Goal: Information Seeking & Learning: Learn about a topic

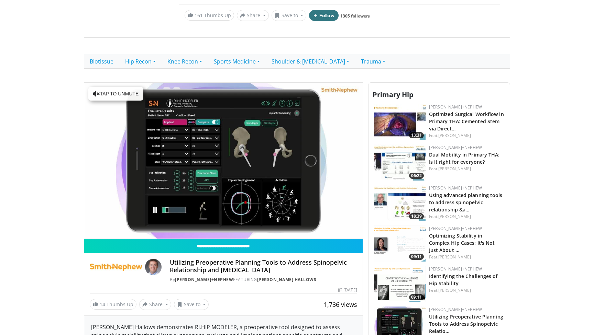
scroll to position [144, 0]
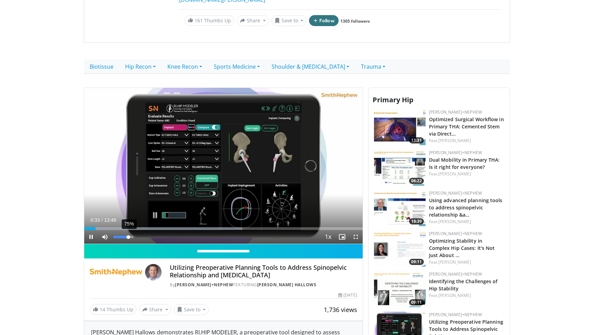
drag, startPoint x: 117, startPoint y: 228, endPoint x: 128, endPoint y: 227, distance: 11.4
click at [128, 236] on div "75%" at bounding box center [123, 237] width 20 height 2
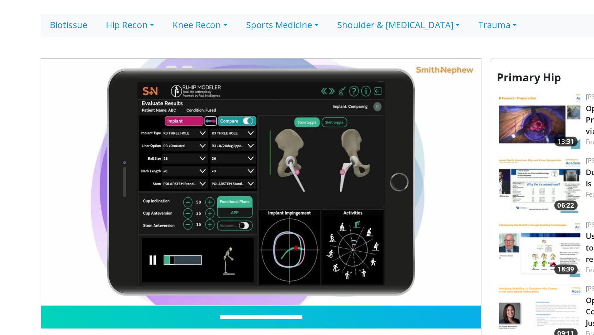
scroll to position [192, 0]
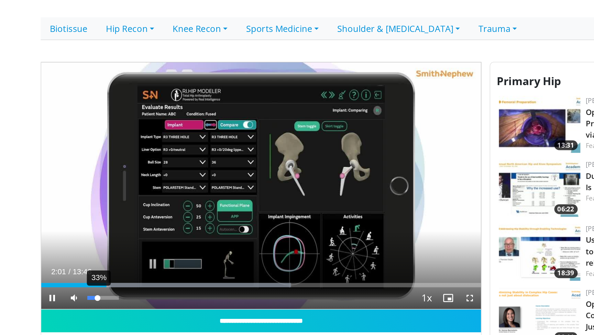
click at [113, 188] on div "33%" at bounding box center [123, 189] width 20 height 2
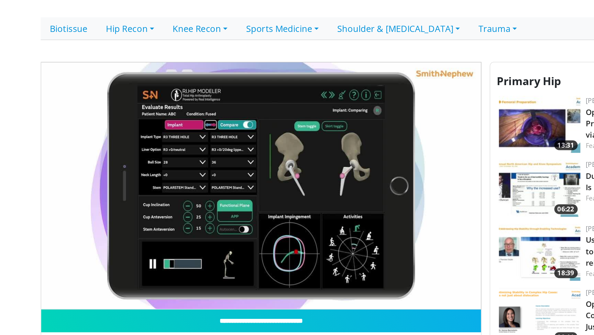
drag, startPoint x: 70, startPoint y: 180, endPoint x: 74, endPoint y: 180, distance: 3.5
click at [113, 201] on div "49%" at bounding box center [123, 202] width 20 height 2
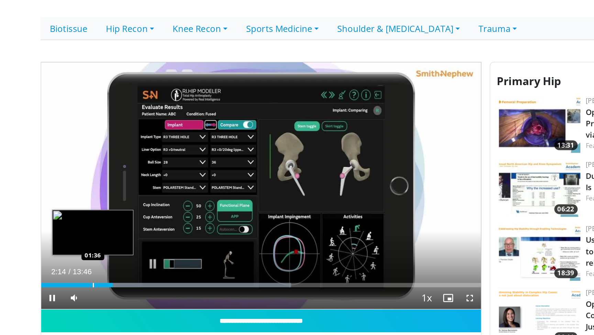
click at [84, 179] on div "Progress Bar" at bounding box center [163, 180] width 158 height 3
click at [89, 179] on div "Progress Bar" at bounding box center [164, 180] width 160 height 3
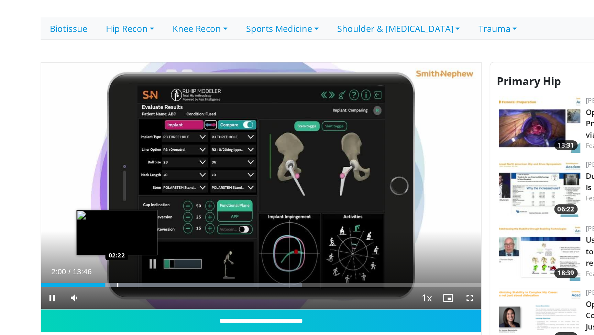
click at [101, 171] on div "10 seconds Tap to unmute" at bounding box center [223, 118] width 278 height 156
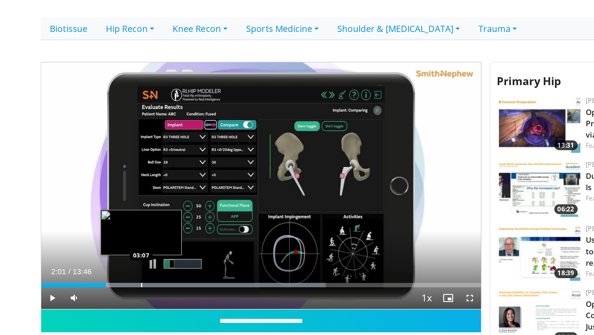
click at [114, 179] on div "Progress Bar" at bounding box center [189, 180] width 150 height 3
click at [121, 179] on div "Progress Bar" at bounding box center [192, 180] width 154 height 3
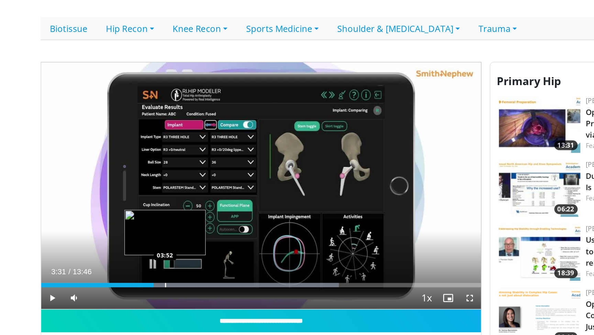
click at [150, 176] on div "Loaded : 67.72% 03:31 03:52" at bounding box center [223, 179] width 278 height 7
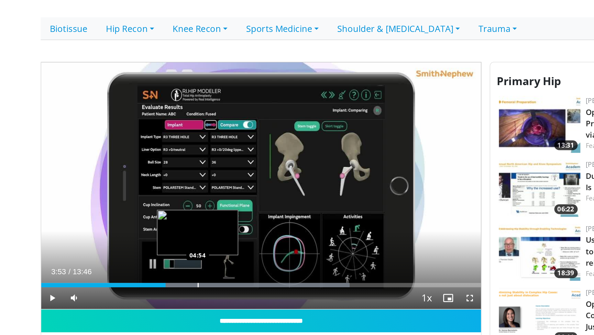
click at [184, 179] on div "Progress Bar" at bounding box center [203, 180] width 151 height 3
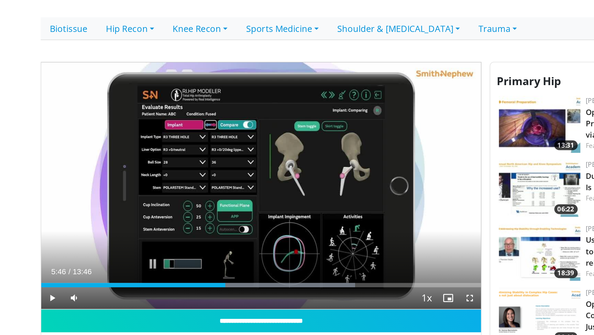
click at [84, 184] on span "Video Player" at bounding box center [91, 189] width 14 height 14
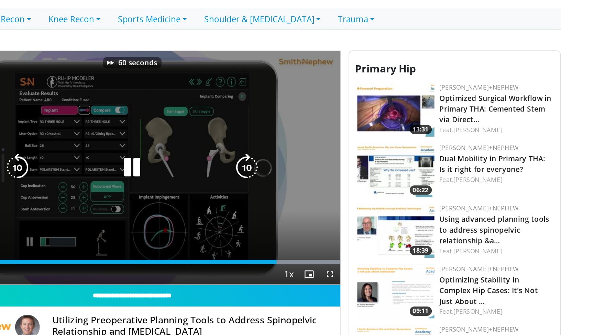
scroll to position [119, 0]
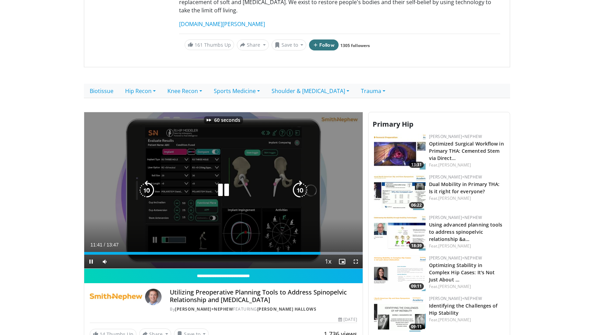
click at [301, 181] on icon "Video Player" at bounding box center [299, 190] width 19 height 19
click at [302, 182] on icon "Video Player" at bounding box center [299, 190] width 19 height 19
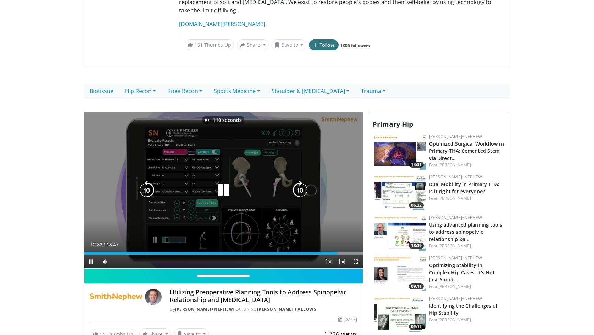
click at [302, 182] on icon "Video Player" at bounding box center [299, 190] width 19 height 19
click at [300, 181] on icon "Video Player" at bounding box center [299, 190] width 19 height 19
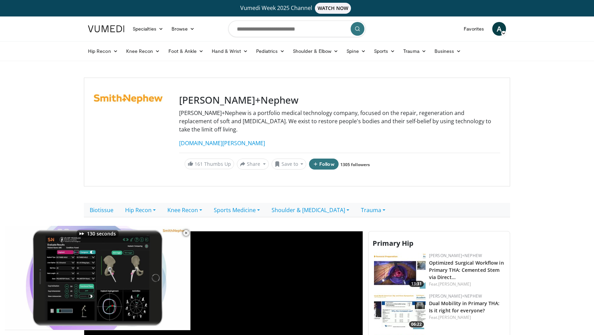
scroll to position [0, 0]
click at [257, 27] on input "Search topics, interventions" at bounding box center [296, 29] width 137 height 16
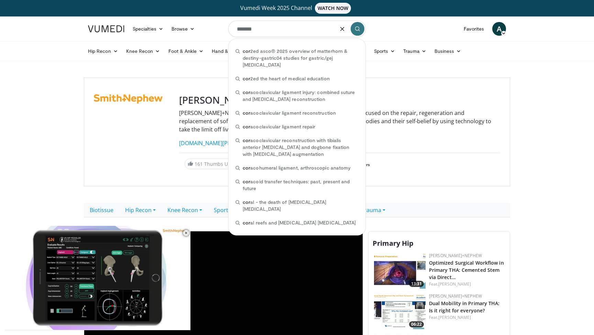
type input "********"
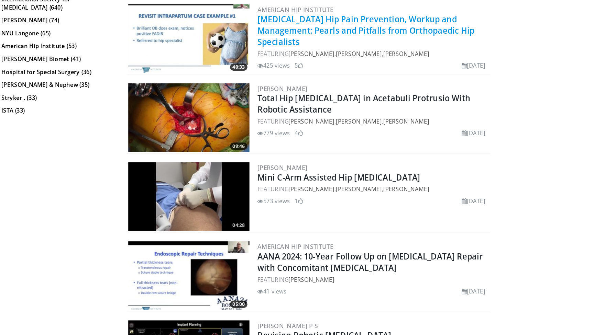
scroll to position [647, 0]
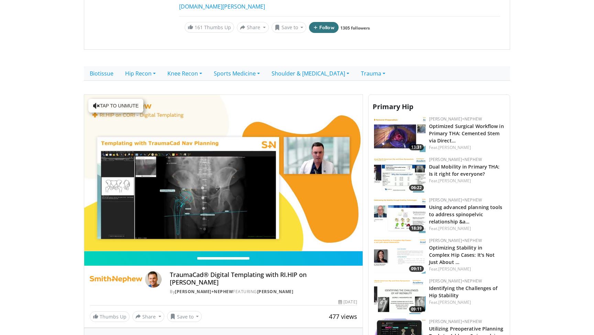
scroll to position [137, 0]
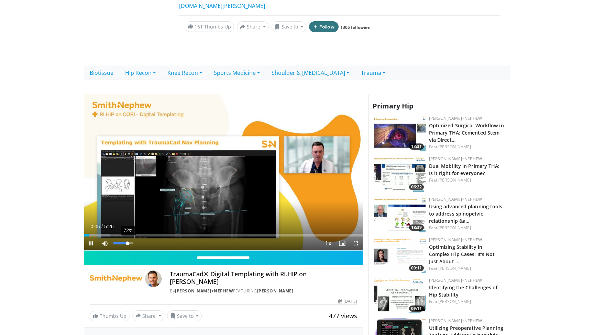
drag, startPoint x: 115, startPoint y: 233, endPoint x: 127, endPoint y: 233, distance: 12.0
click at [127, 242] on div "Volume Level" at bounding box center [120, 243] width 14 height 2
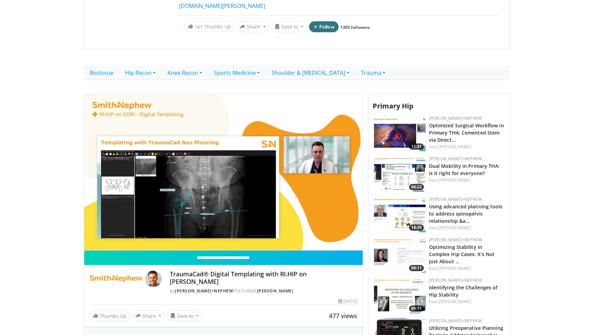
click at [107, 226] on div "10 seconds Tap to unmute" at bounding box center [223, 172] width 278 height 156
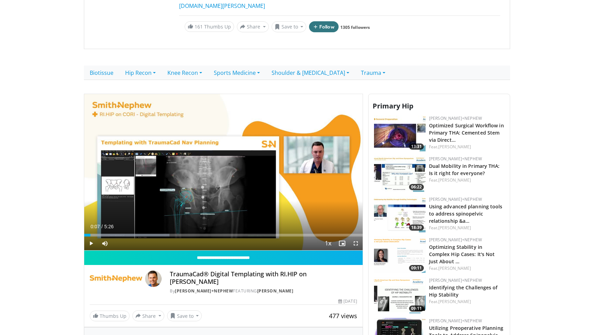
click at [135, 237] on div "Current Time 0:07 / Duration 5:26 Play Skip Backward Skip Forward Mute 0% Loade…" at bounding box center [223, 244] width 278 height 14
click at [85, 237] on span "Video Player" at bounding box center [91, 244] width 14 height 14
click at [92, 237] on span "Video Player" at bounding box center [91, 244] width 14 height 14
click at [125, 234] on div "Progress Bar" at bounding box center [124, 235] width 1 height 3
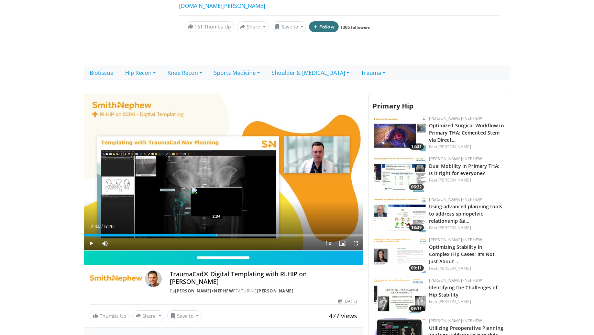
click at [216, 230] on div "Loaded : 76.66% 2:34 2:34" at bounding box center [223, 233] width 278 height 7
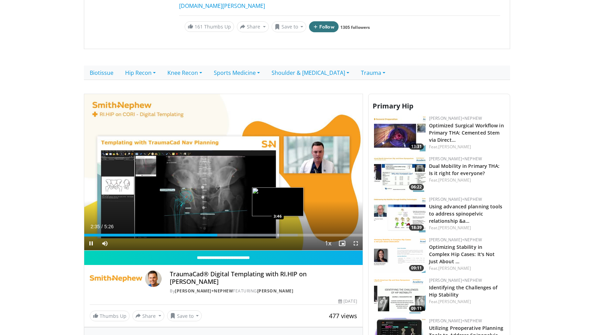
click at [278, 230] on div "Loaded : 76.66% 2:35 3:46" at bounding box center [223, 233] width 278 height 7
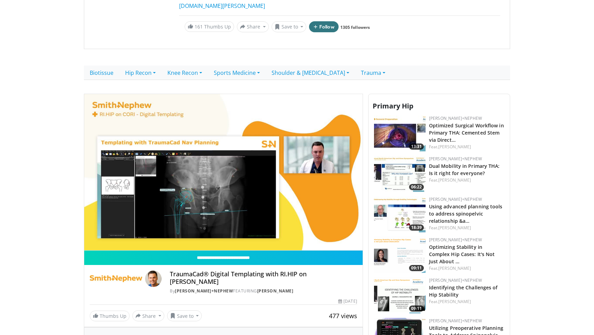
click at [398, 131] on img at bounding box center [400, 133] width 52 height 36
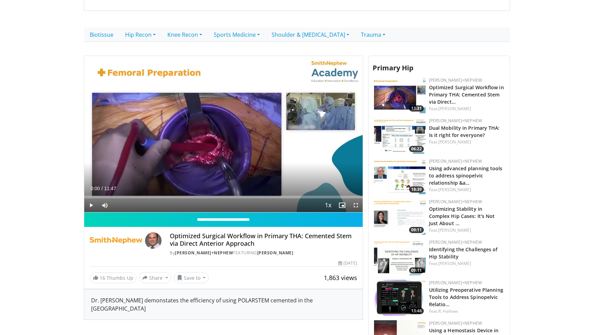
scroll to position [167, 0]
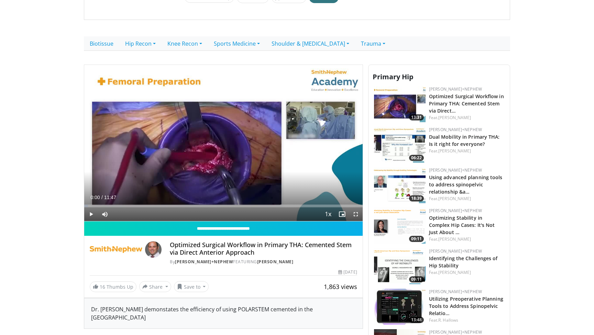
click at [92, 207] on span "Video Player" at bounding box center [91, 214] width 14 height 14
click at [356, 208] on span "Video Player" at bounding box center [356, 214] width 14 height 14
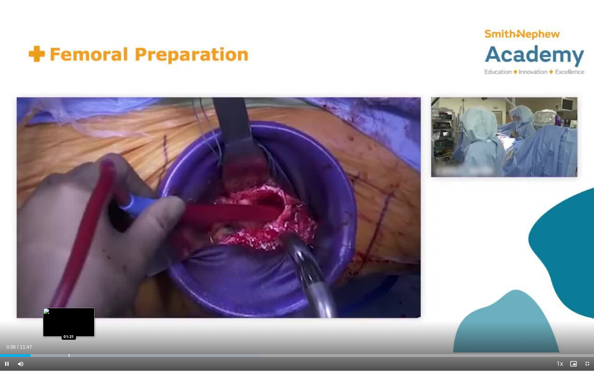
click at [69, 335] on div "Loaded : 43.87% 00:36 01:21" at bounding box center [297, 353] width 594 height 7
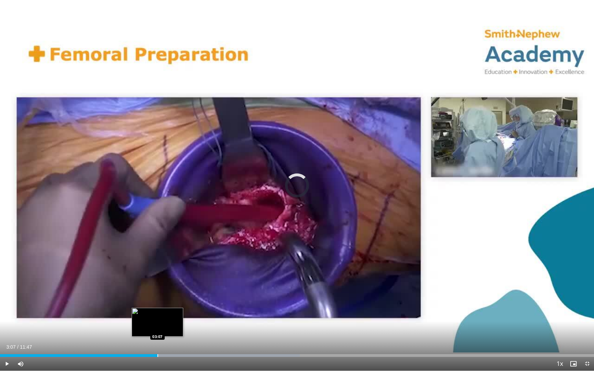
click at [157, 335] on div "Progress Bar" at bounding box center [157, 355] width 1 height 3
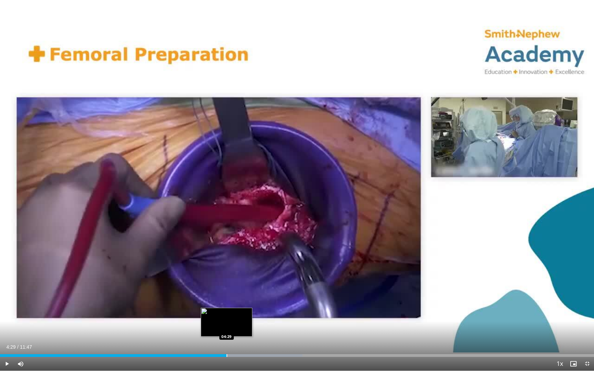
click at [226, 335] on div "Loaded : 50.95% 04:29 04:29" at bounding box center [297, 353] width 594 height 7
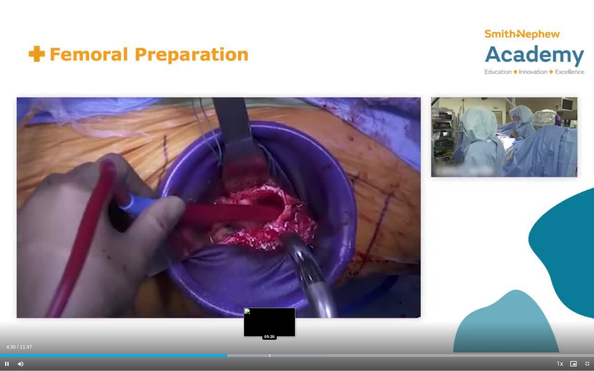
click at [269, 335] on div "Loaded : 55.20% 04:30 05:20" at bounding box center [297, 353] width 594 height 7
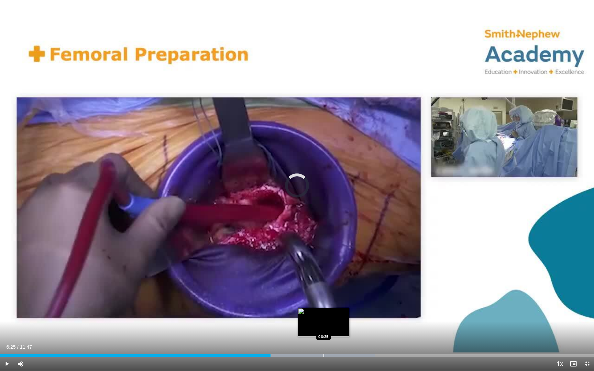
click at [323, 335] on div "Progress Bar" at bounding box center [323, 355] width 1 height 3
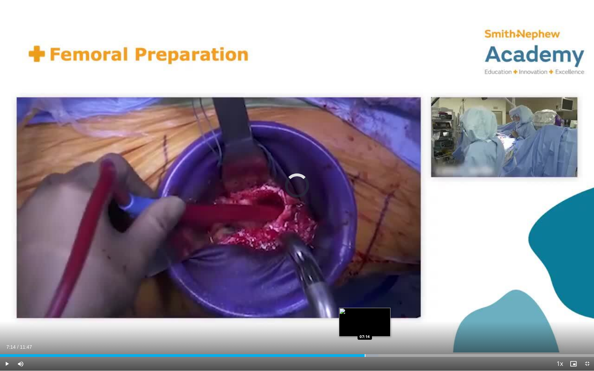
click at [364, 335] on div "Progress Bar" at bounding box center [364, 355] width 1 height 3
click at [390, 335] on div "Progress Bar" at bounding box center [389, 355] width 1 height 3
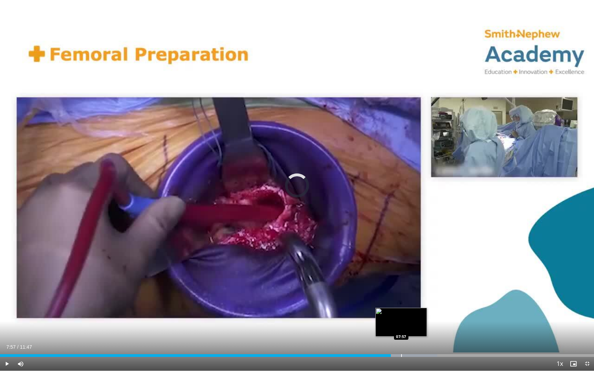
click at [401, 335] on div "Progress Bar" at bounding box center [401, 355] width 1 height 3
click at [422, 335] on div "Progress Bar" at bounding box center [422, 355] width 1 height 3
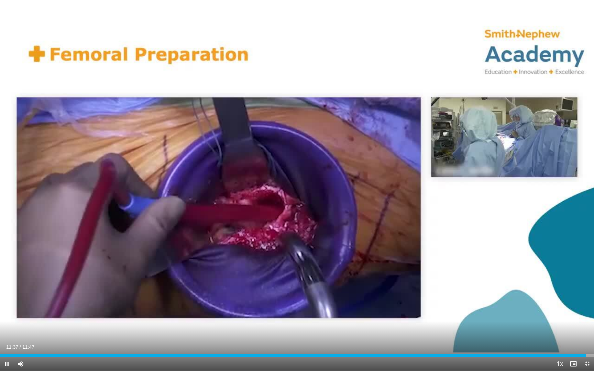
click at [586, 335] on span "Video Player" at bounding box center [587, 364] width 14 height 14
